Goal: Task Accomplishment & Management: Manage account settings

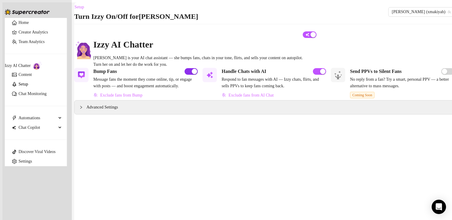
click at [185, 74] on span "button" at bounding box center [191, 71] width 13 height 7
click at [21, 74] on link "Content" at bounding box center [25, 74] width 13 height 4
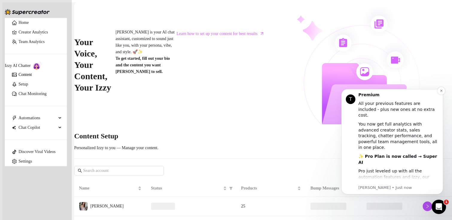
scroll to position [48, 0]
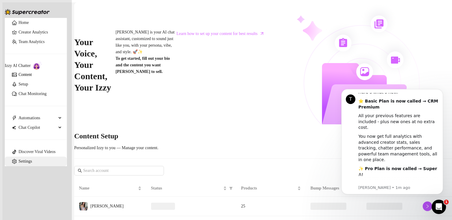
click at [23, 159] on link "Settings" at bounding box center [25, 161] width 13 height 4
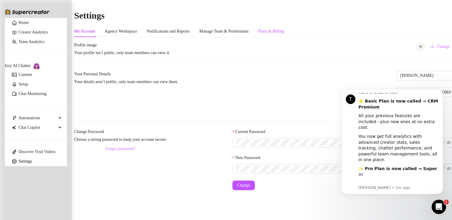
click at [284, 28] on div "Plans & Billing" at bounding box center [271, 31] width 26 height 7
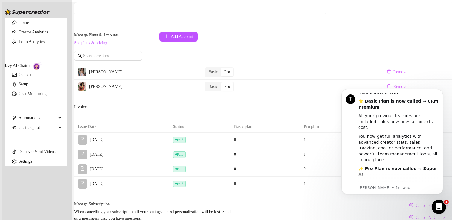
scroll to position [308, 0]
click at [439, 208] on icon "Open Intercom Messenger" at bounding box center [439, 207] width 4 height 5
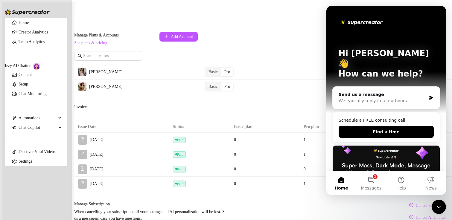
scroll to position [0, 0]
click at [304, 201] on div "Manage Subscription When cancelling your subscription, all your settings and AI…" at bounding box center [264, 212] width 380 height 22
drag, startPoint x: 376, startPoint y: 183, endPoint x: 332, endPoint y: 113, distance: 83.1
click at [376, 183] on button "1 Messages" at bounding box center [371, 183] width 30 height 24
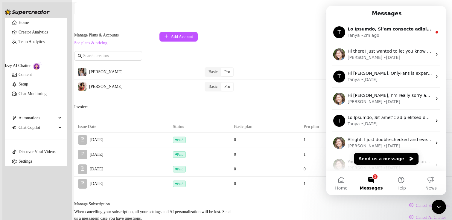
scroll to position [218, 0]
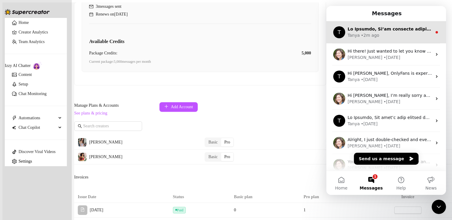
drag, startPoint x: 400, startPoint y: 29, endPoint x: 336, endPoint y: 15, distance: 65.3
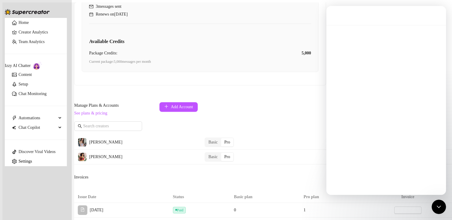
click at [441, 209] on icon "Close Intercom Messenger" at bounding box center [438, 207] width 7 height 7
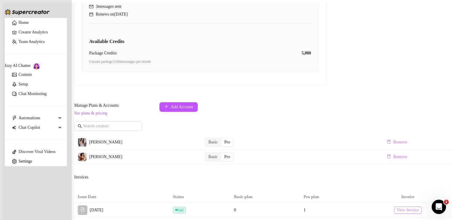
click at [398, 207] on span "View Invoice" at bounding box center [408, 210] width 22 height 7
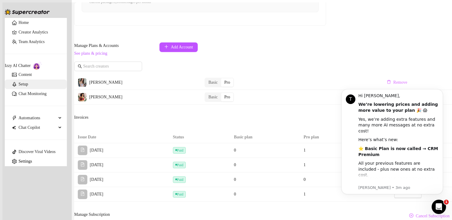
scroll to position [173, 0]
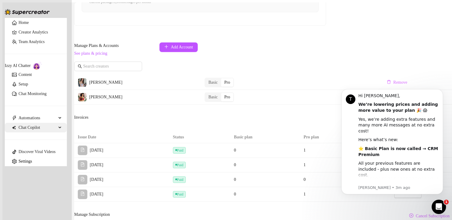
click at [24, 127] on span "Chat Copilot" at bounding box center [38, 128] width 38 height 10
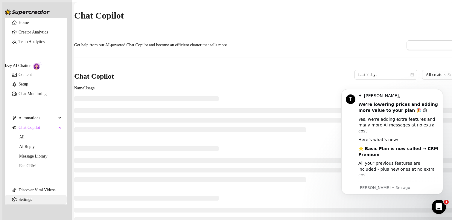
click at [22, 198] on link "Settings" at bounding box center [25, 200] width 13 height 4
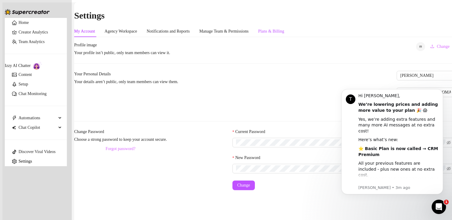
click at [284, 28] on div "Plans & Billing" at bounding box center [271, 31] width 26 height 7
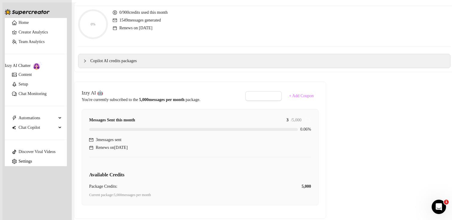
scroll to position [74, 0]
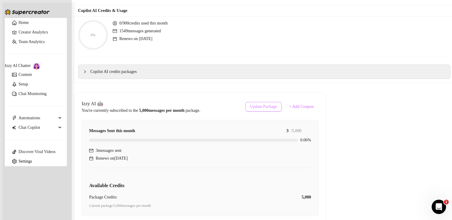
click at [277, 104] on span "Update Package" at bounding box center [263, 106] width 27 height 5
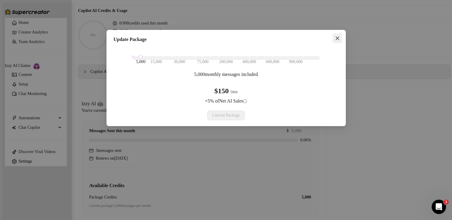
click at [335, 38] on icon "close" at bounding box center [337, 38] width 5 height 5
